Goal: Find contact information: Find contact information

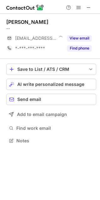
scroll to position [136, 100]
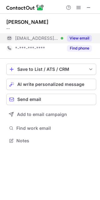
click at [80, 37] on button "View email" at bounding box center [79, 38] width 25 height 6
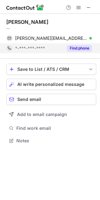
click at [83, 50] on button "Find phone" at bounding box center [79, 48] width 25 height 6
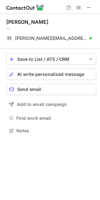
scroll to position [126, 100]
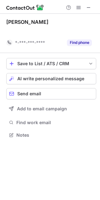
scroll to position [121, 100]
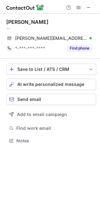
scroll to position [136, 100]
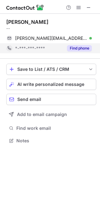
click at [83, 47] on button "Find phone" at bounding box center [79, 48] width 25 height 6
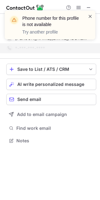
click at [90, 17] on span at bounding box center [89, 16] width 5 height 6
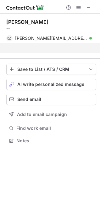
scroll to position [126, 100]
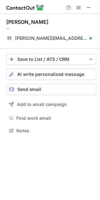
drag, startPoint x: 54, startPoint y: 21, endPoint x: -1, endPoint y: 20, distance: 54.5
click at [0, 20] on html "Joyce Marie Limboy -- joyce.limboy@concentrix.com Verified Send email Copy Save…" at bounding box center [50, 100] width 100 height 200
copy div "[PERSON_NAME]"
